Goal: Information Seeking & Learning: Find specific fact

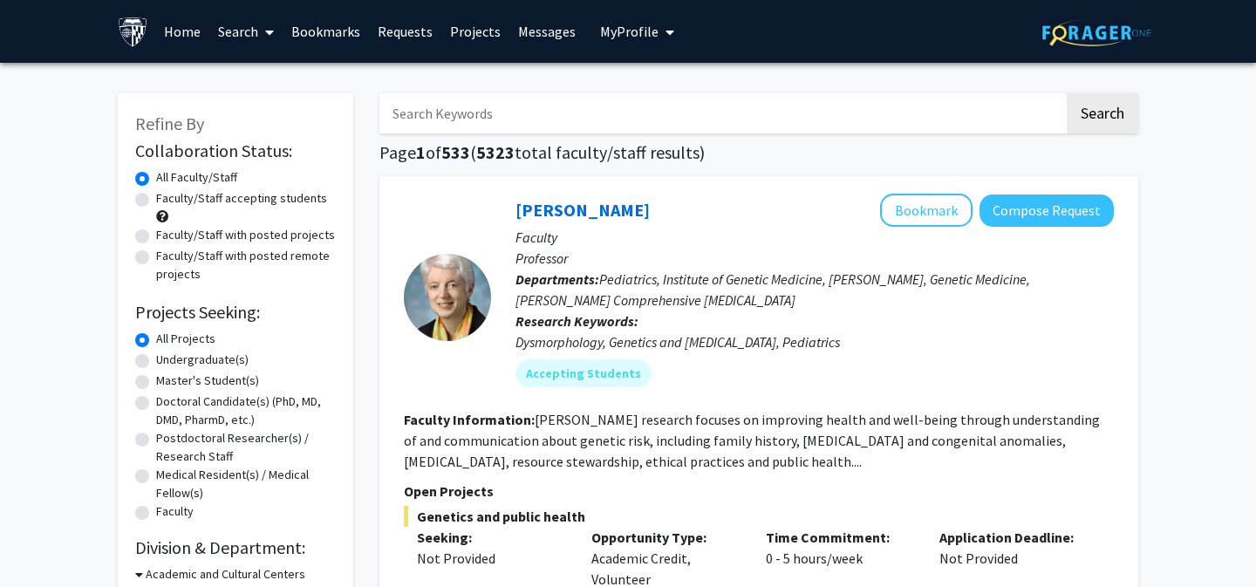
click at [192, 31] on link "Home" at bounding box center [182, 31] width 54 height 61
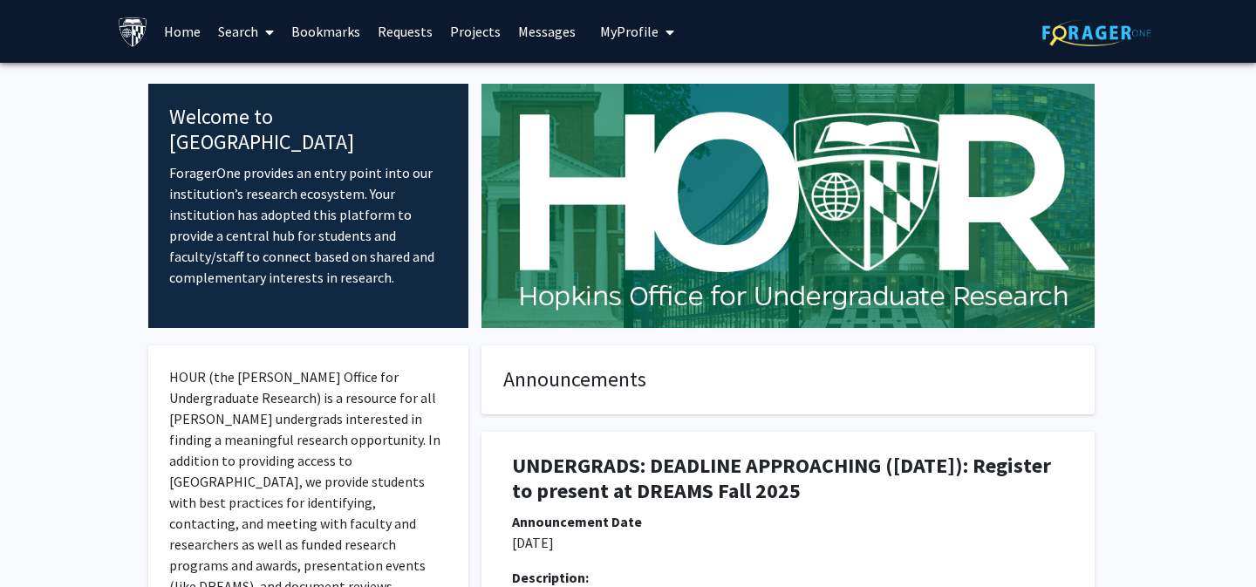
click at [626, 26] on span "My Profile" at bounding box center [629, 31] width 58 height 17
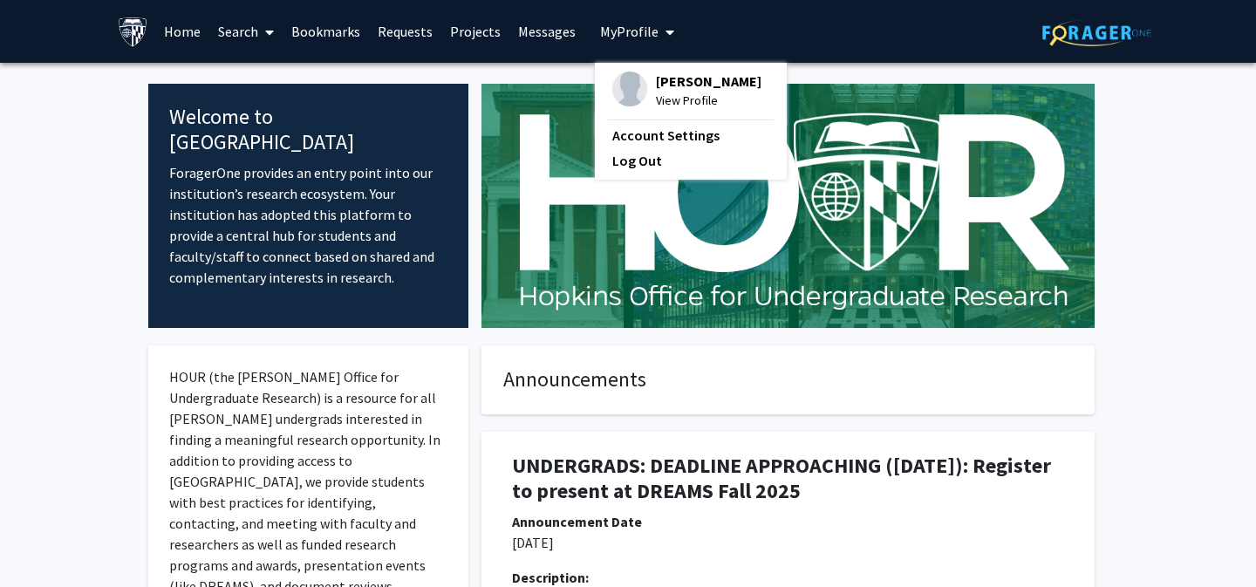
click at [236, 23] on link "Search" at bounding box center [245, 31] width 73 height 61
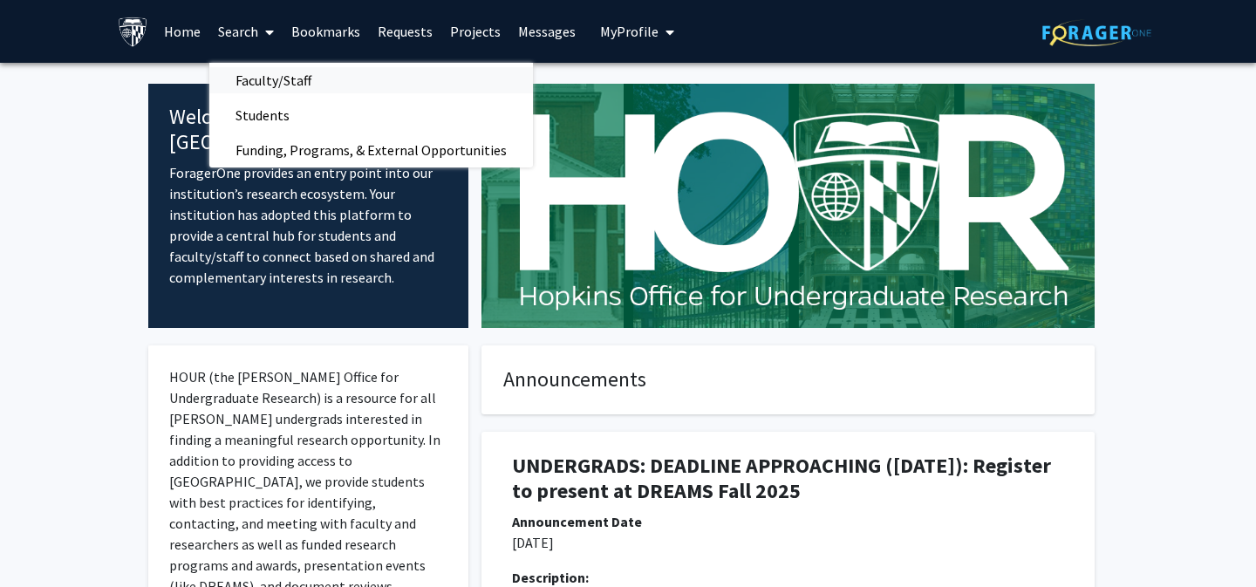
click at [272, 80] on span "Faculty/Staff" at bounding box center [273, 80] width 128 height 35
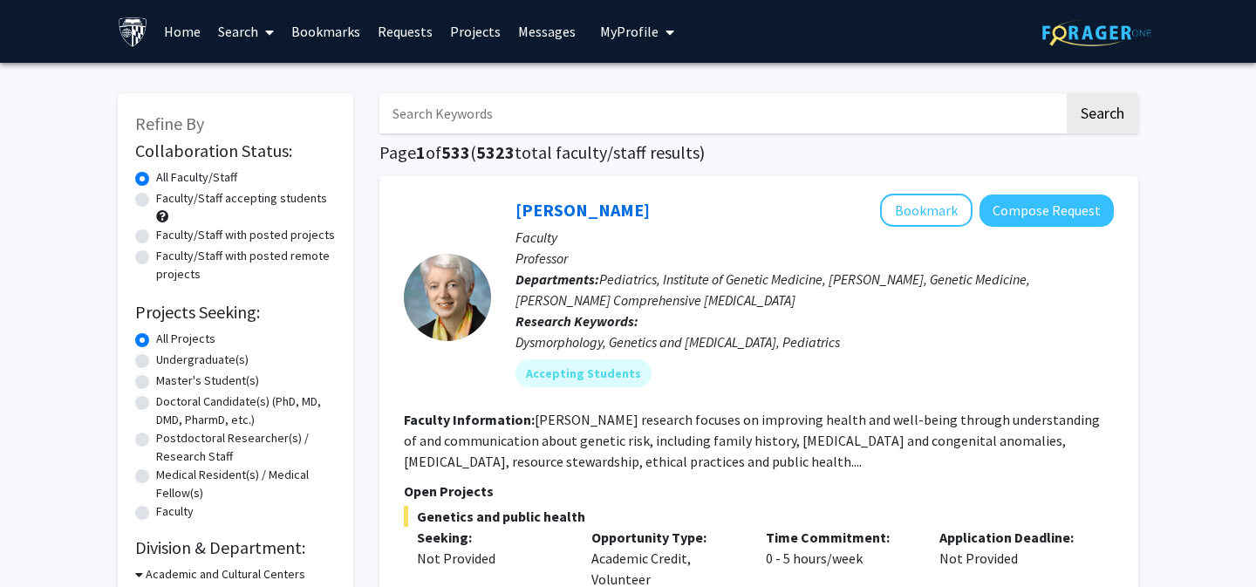
click at [527, 118] on input "Search Keywords" at bounding box center [721, 113] width 685 height 40
type input "[PERSON_NAME]"
click at [1066, 93] on button "Search" at bounding box center [1102, 113] width 72 height 40
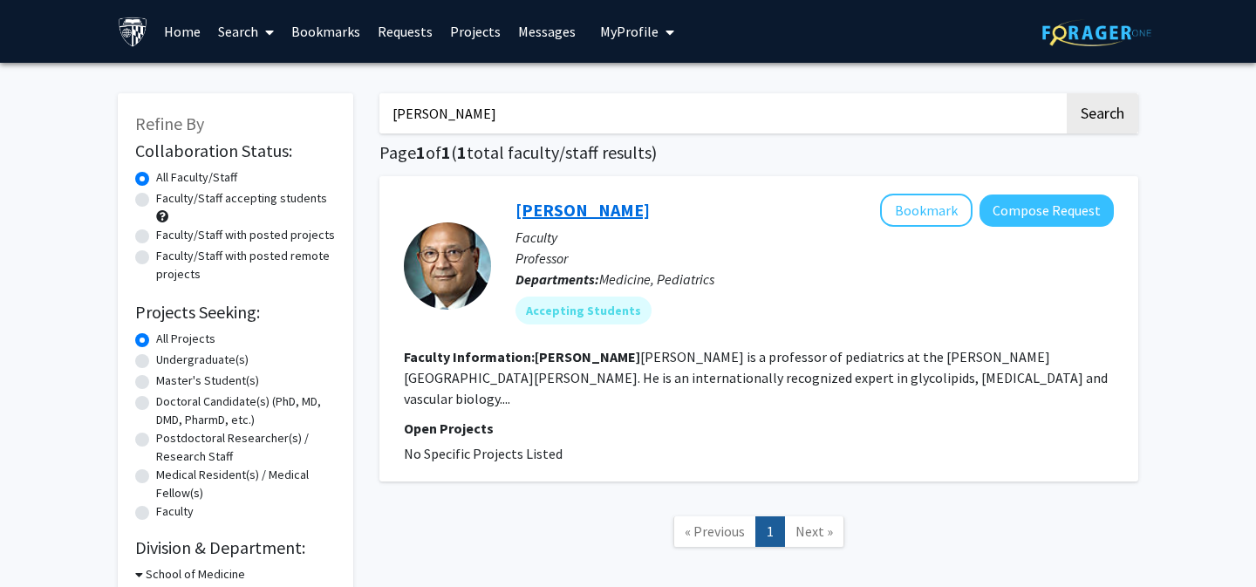
click at [591, 205] on link "[PERSON_NAME]" at bounding box center [582, 210] width 134 height 22
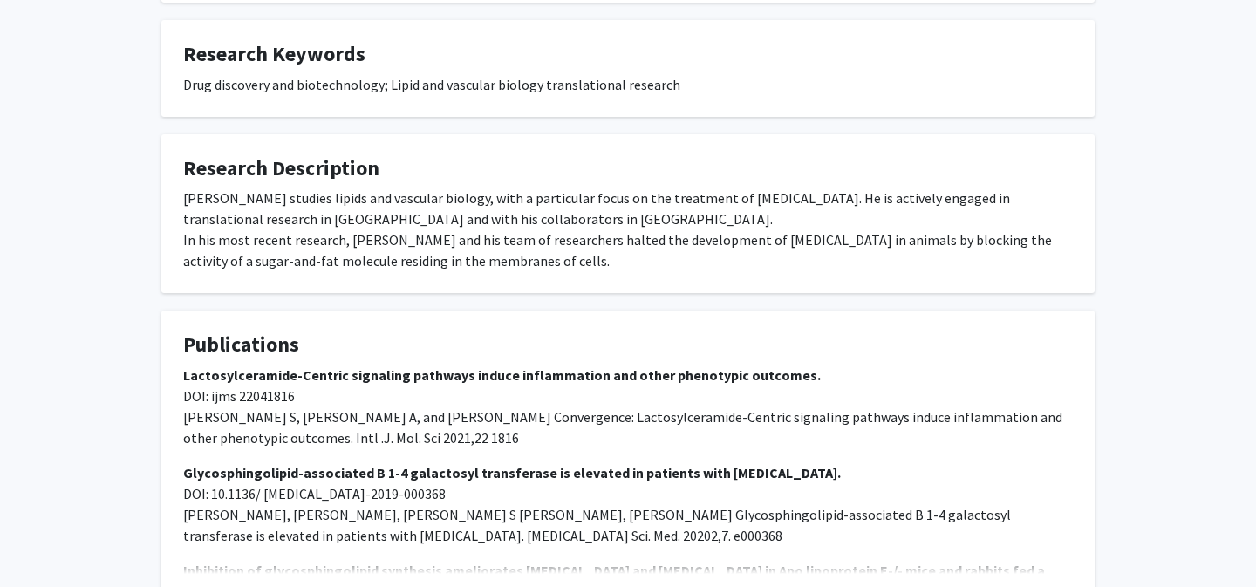
scroll to position [773, 0]
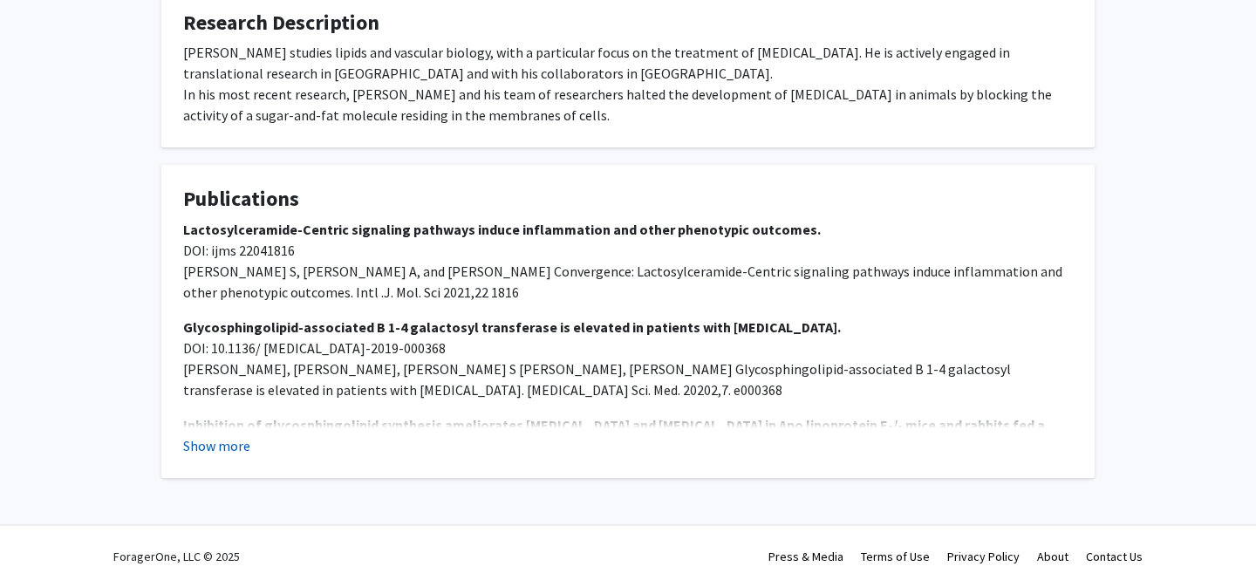
click at [214, 441] on button "Show more" at bounding box center [216, 445] width 67 height 21
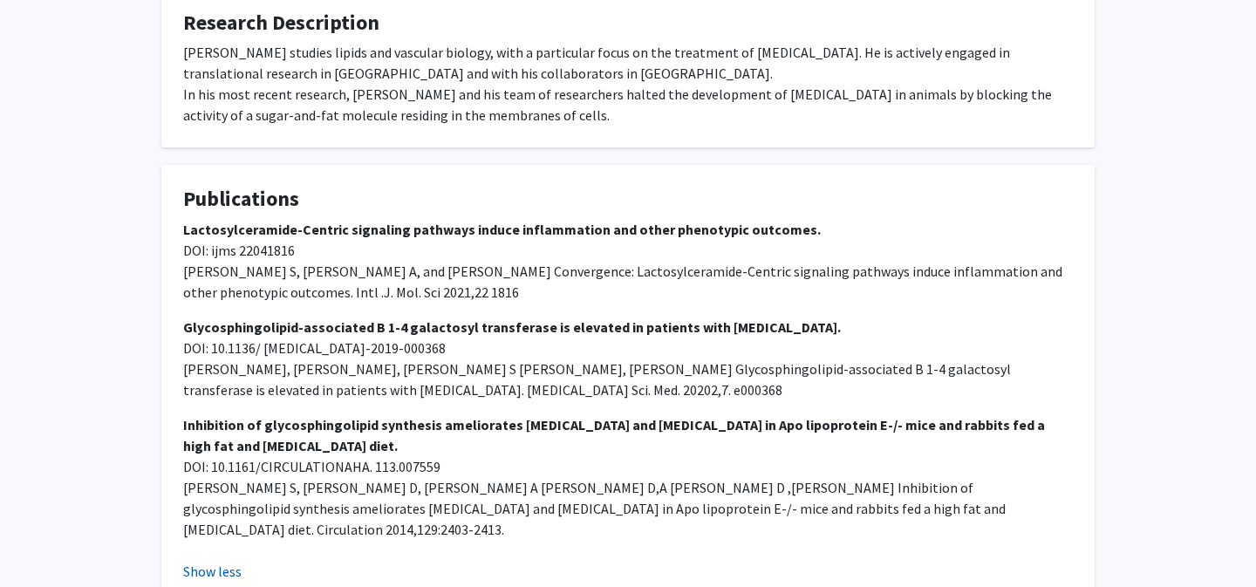
scroll to position [877, 0]
